Goal: Navigation & Orientation: Find specific page/section

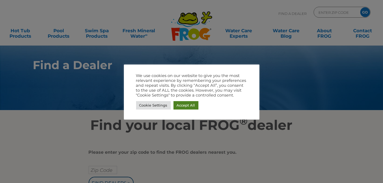
click at [185, 107] on link "Accept All" at bounding box center [186, 105] width 25 height 8
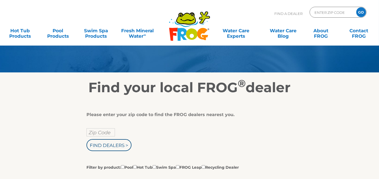
scroll to position [45, 0]
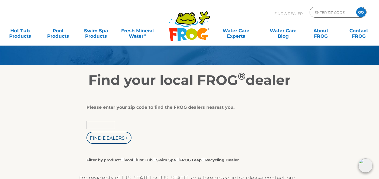
click at [106, 123] on input "text" at bounding box center [101, 125] width 28 height 8
type input "81504"
click at [120, 133] on input "Find Dealers >" at bounding box center [109, 138] width 45 height 12
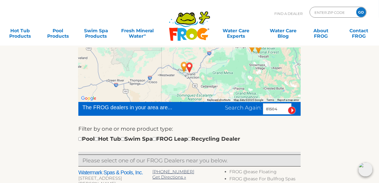
scroll to position [45, 0]
